Goal: Transaction & Acquisition: Purchase product/service

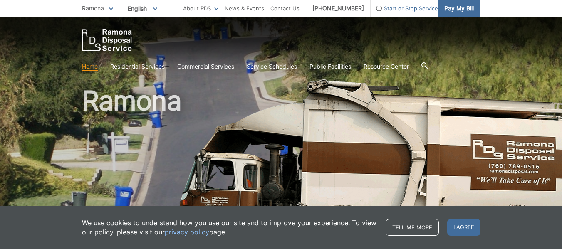
click at [450, 13] on link "Pay My Bill" at bounding box center [459, 8] width 42 height 17
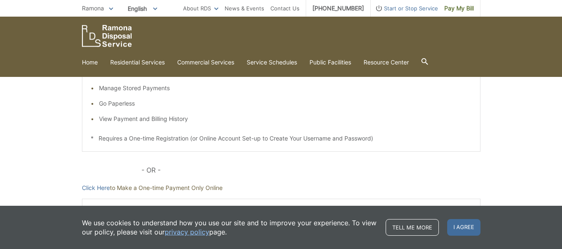
scroll to position [183, 0]
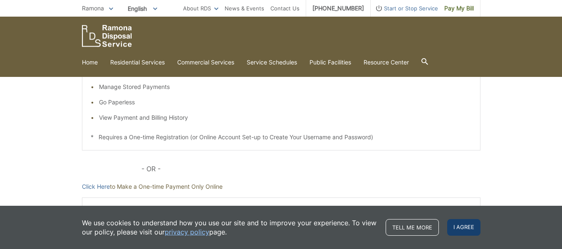
click at [470, 225] on span "I agree" at bounding box center [463, 227] width 33 height 17
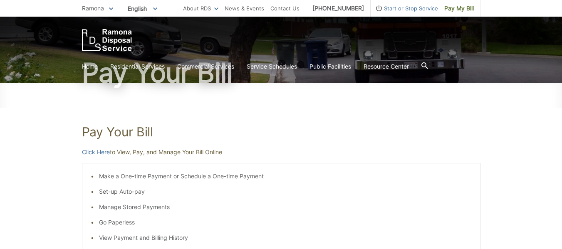
scroll to position [83, 0]
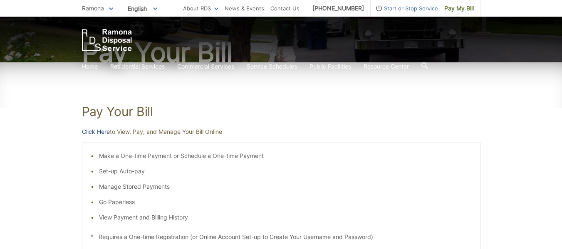
click at [95, 132] on link "Click Here" at bounding box center [96, 131] width 28 height 9
